Goal: Transaction & Acquisition: Purchase product/service

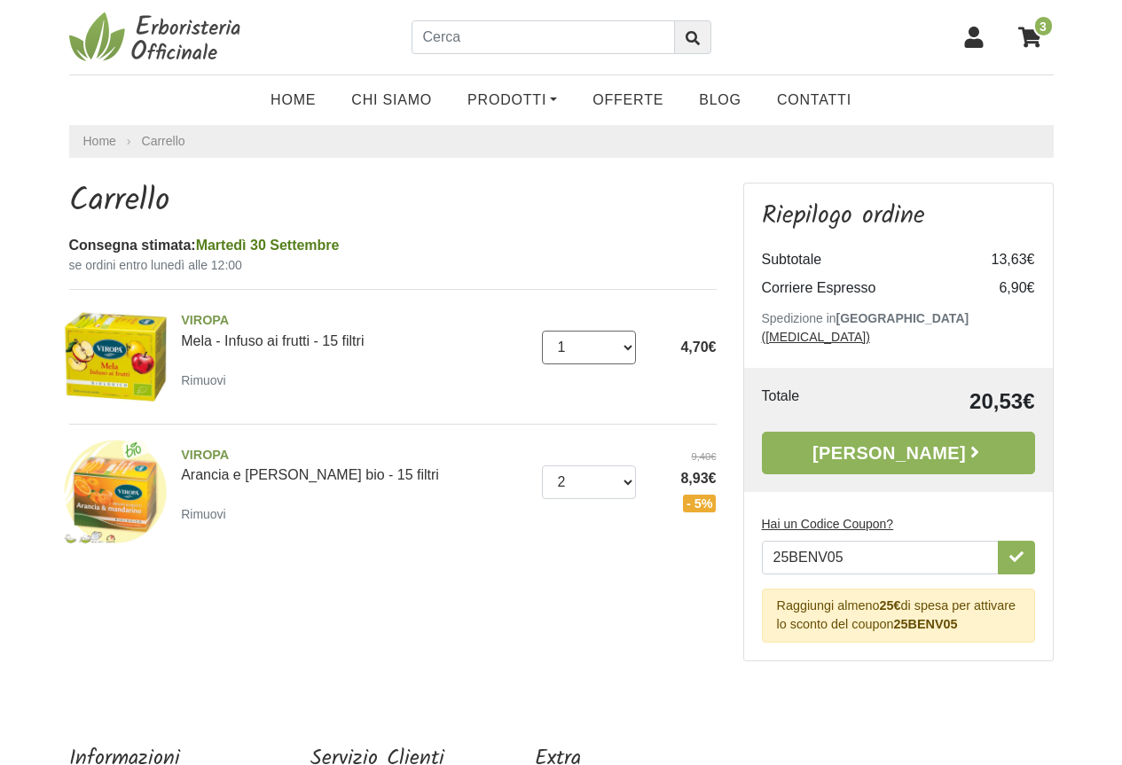
click at [623, 348] on select "0 ([GEOGRAPHIC_DATA]) 1 2 3" at bounding box center [589, 348] width 94 height 34
select select "2"
click at [542, 331] on select "0 ([GEOGRAPHIC_DATA]) 1 2 3" at bounding box center [589, 348] width 94 height 34
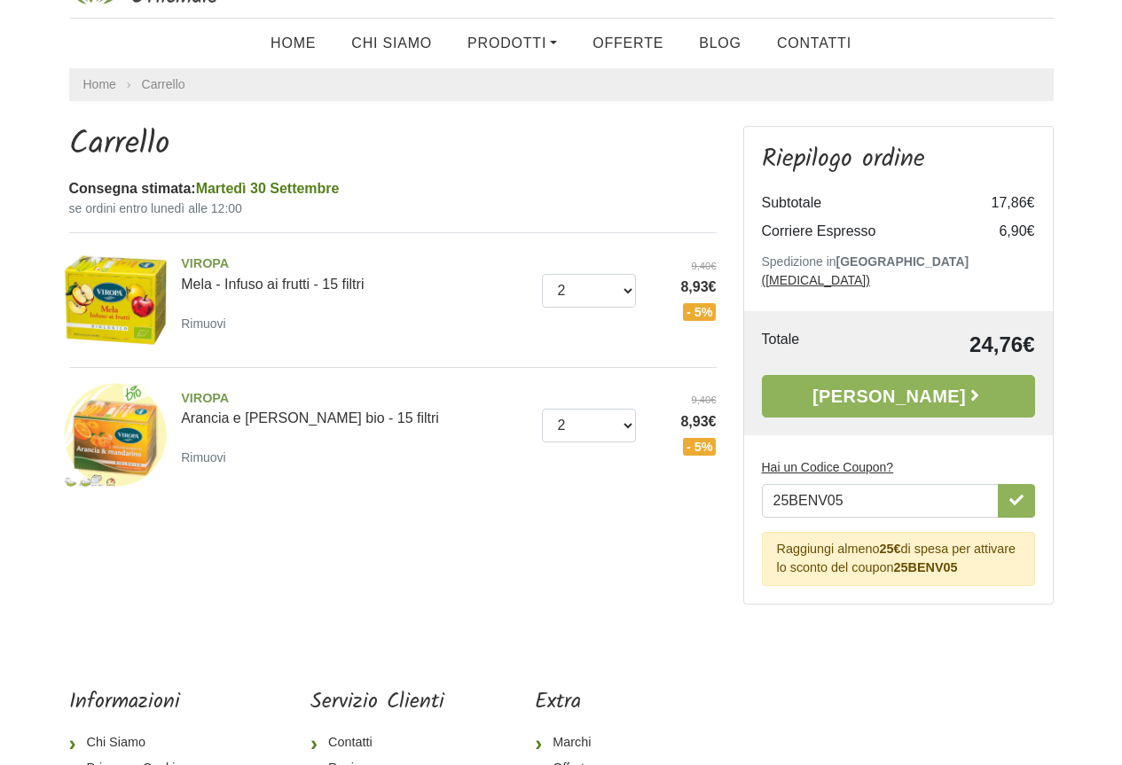
scroll to position [89, 0]
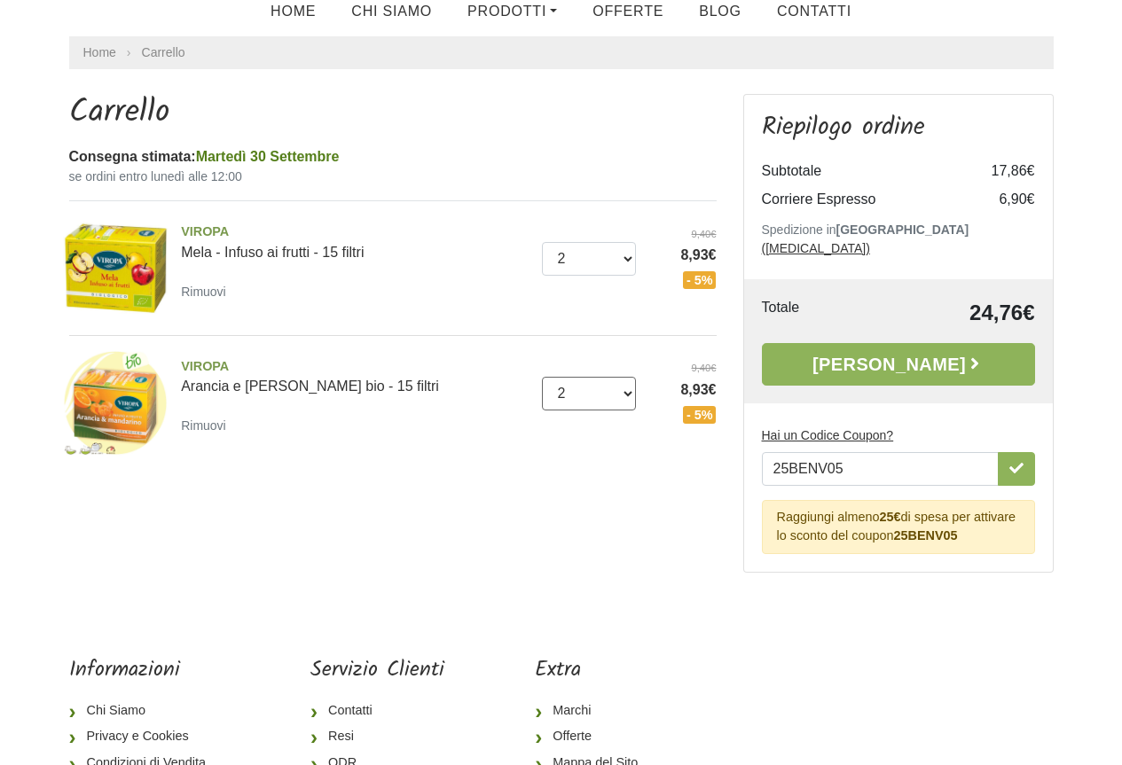
click at [627, 396] on select "0 (Rimuovi) 1 2 3 4 5 6 7" at bounding box center [589, 394] width 94 height 34
select select "3"
click at [542, 377] on select "0 (Rimuovi) 1 2 3 4 5 6 7" at bounding box center [589, 394] width 94 height 34
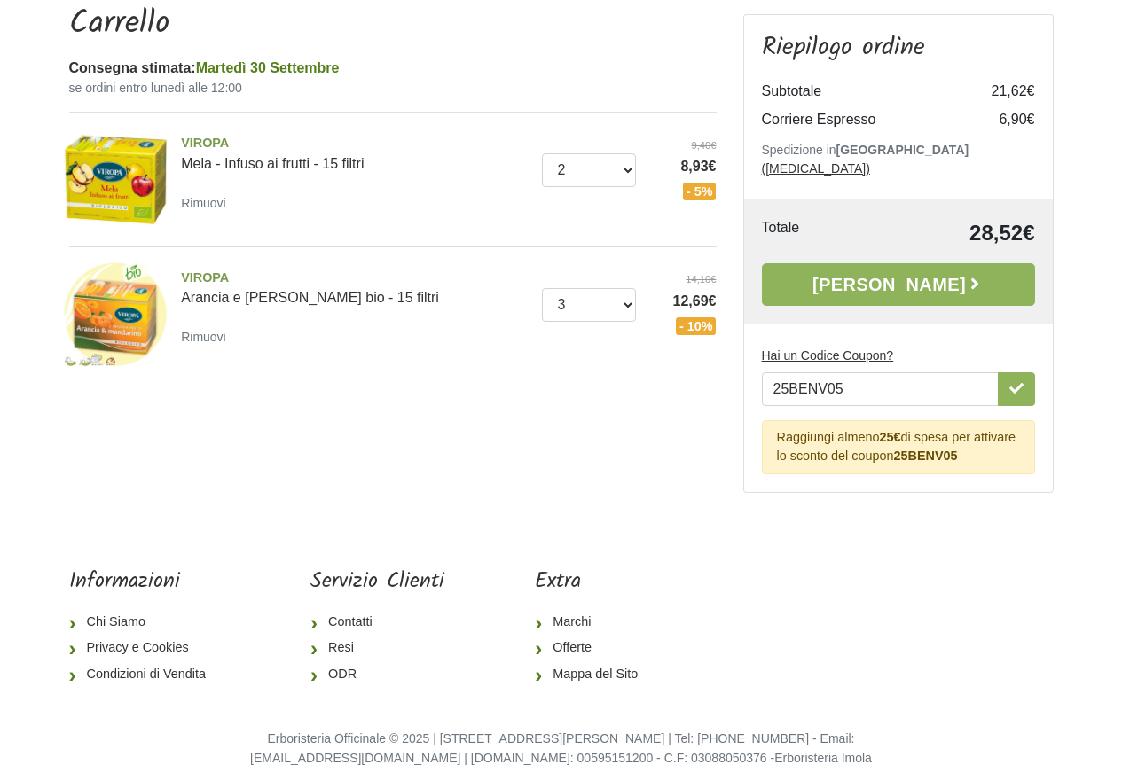
scroll to position [89, 0]
